Goal: Task Accomplishment & Management: Use online tool/utility

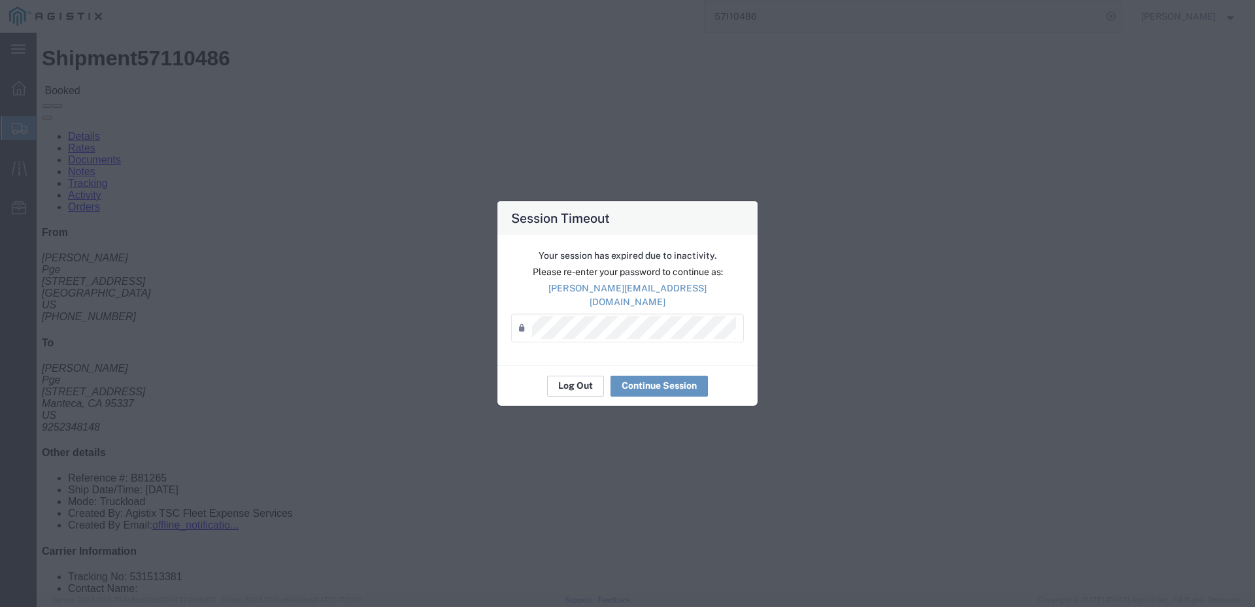
click at [577, 383] on button "Log Out" at bounding box center [575, 386] width 57 height 21
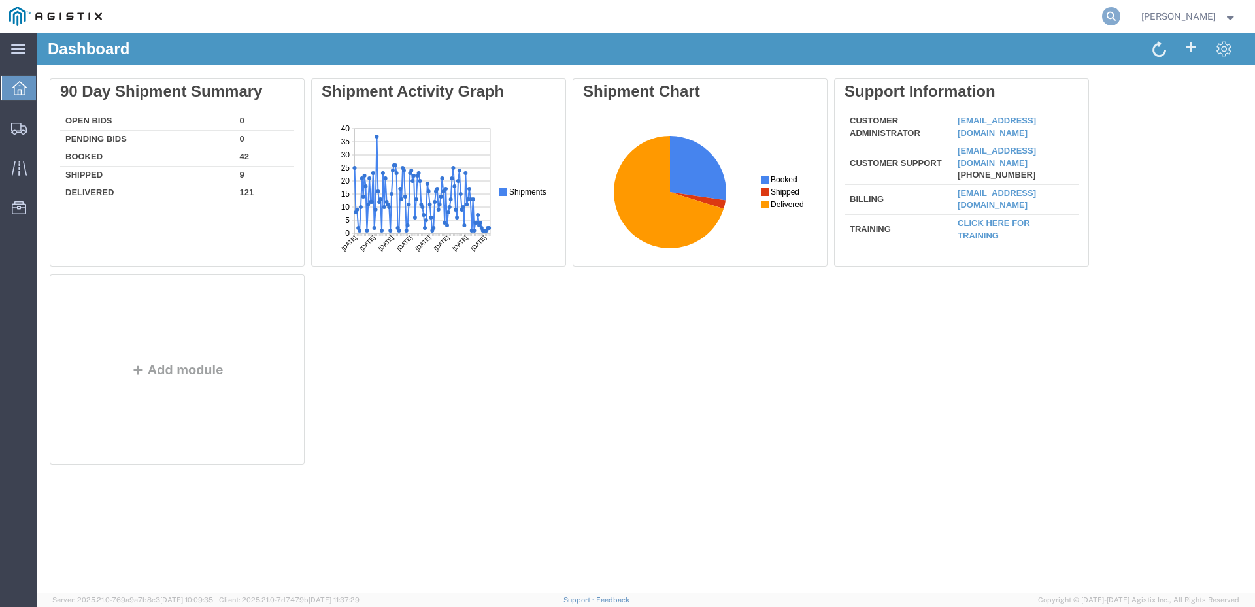
click at [1121, 14] on icon at bounding box center [1111, 16] width 18 height 18
click at [912, 18] on input "search" at bounding box center [904, 16] width 398 height 31
paste input "57128321"
type input "57128321"
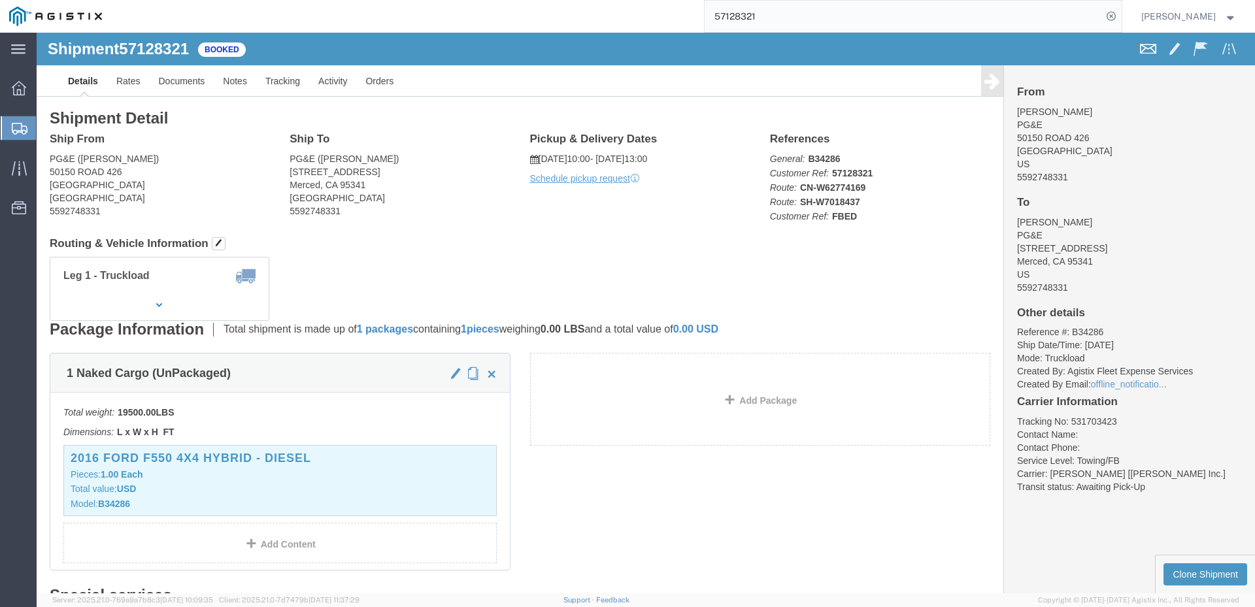
click span
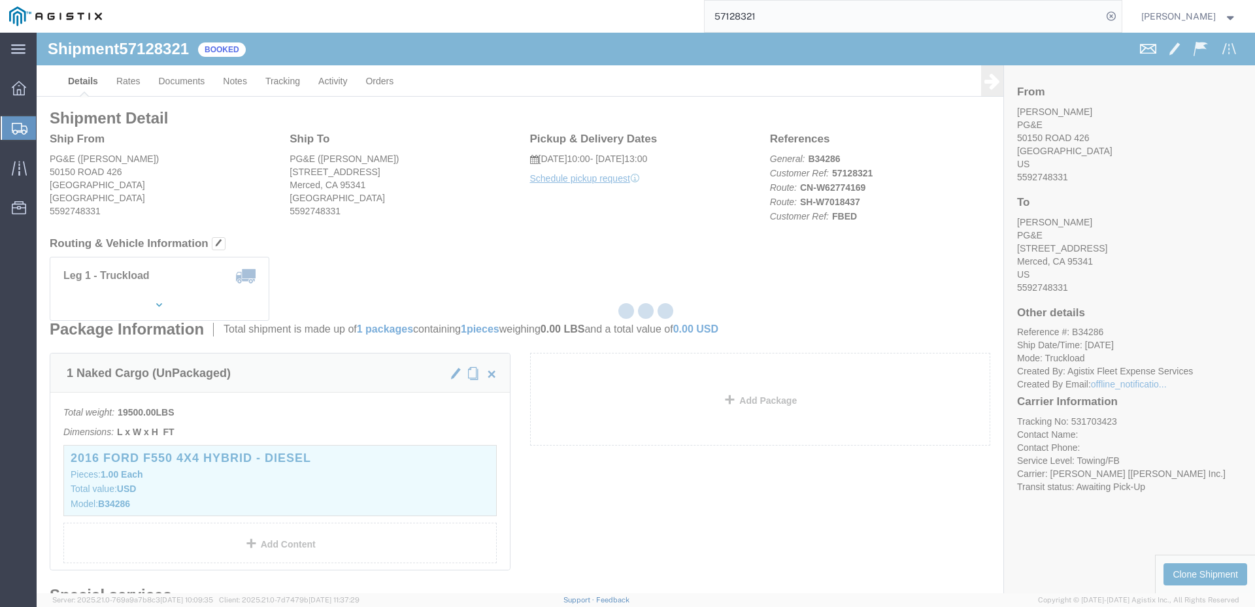
checkbox input "true"
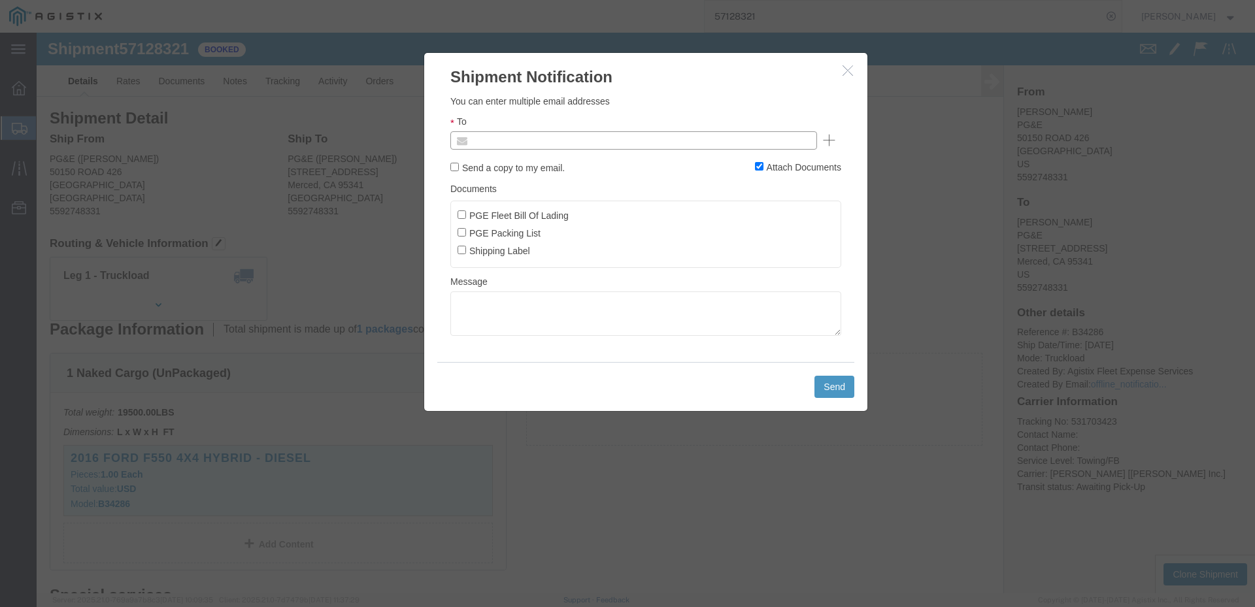
click input "text"
type input "[EMAIL_ADDRESS][DOMAIN_NAME]"
click input "PGE Fleet Bill Of Lading"
checkbox input "true"
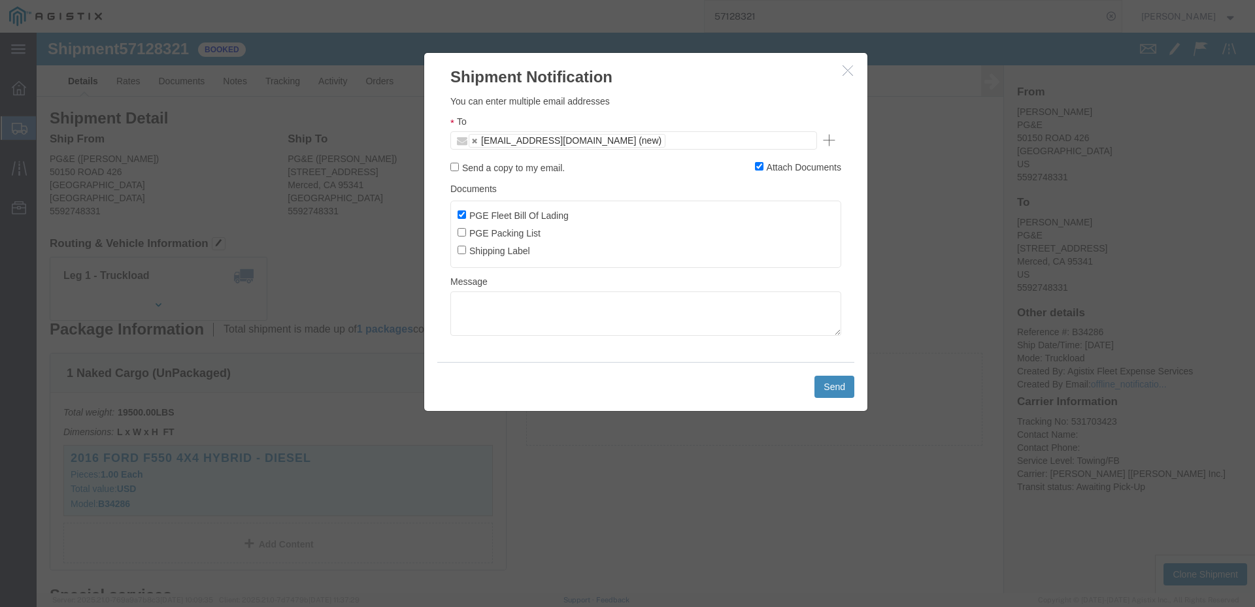
click button "Send"
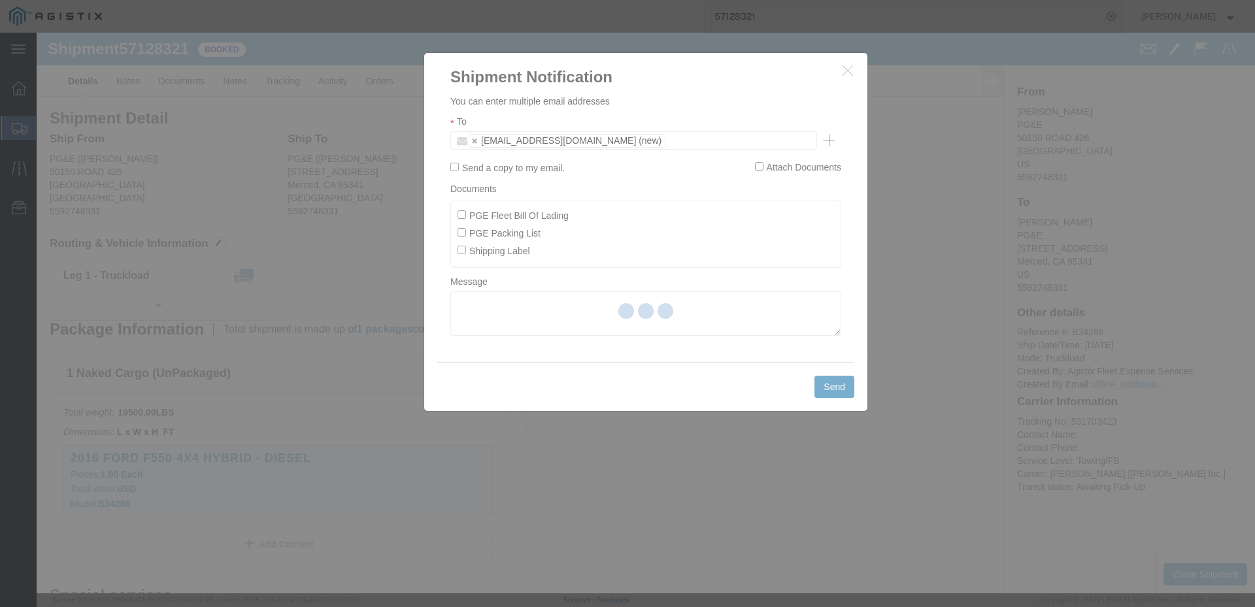
checkbox input "false"
